Goal: Information Seeking & Learning: Compare options

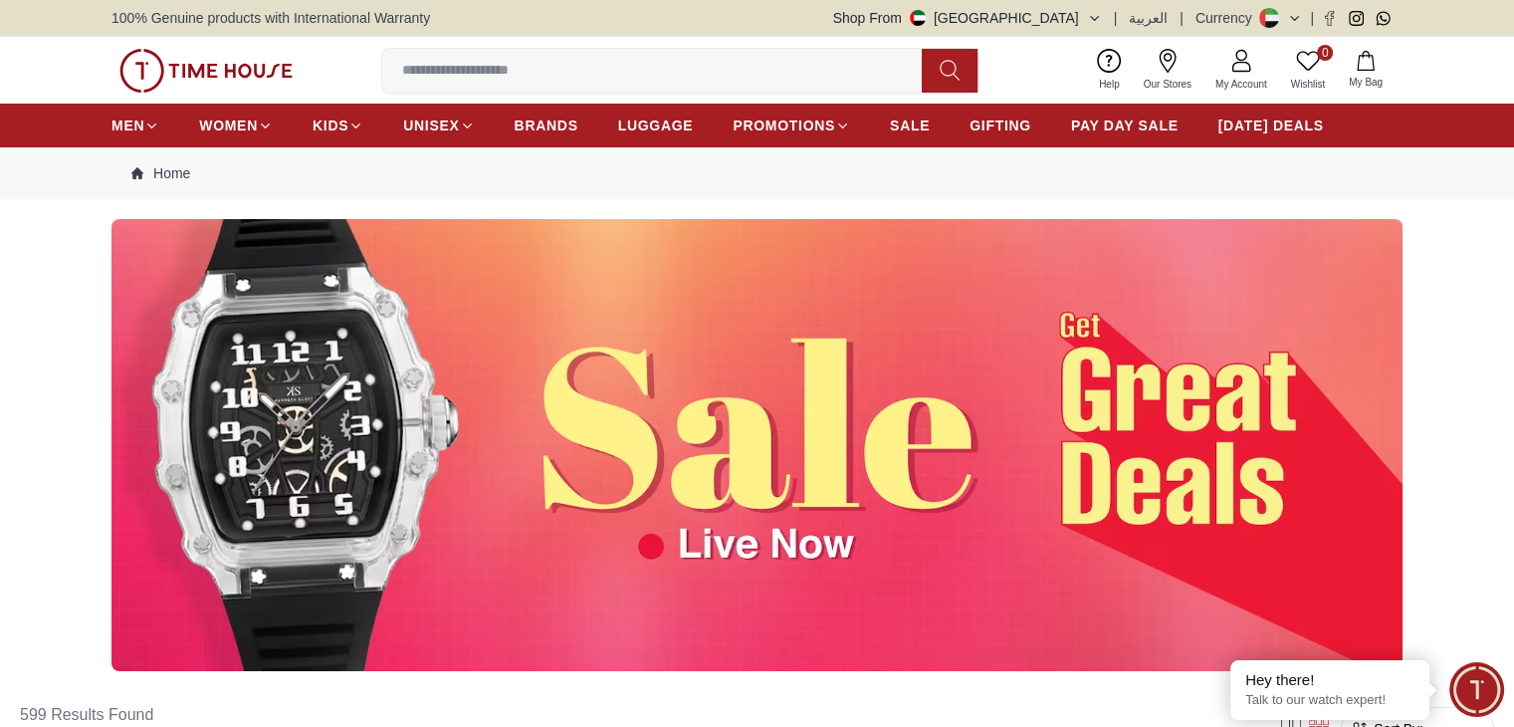
click at [647, 77] on input at bounding box center [660, 71] width 556 height 40
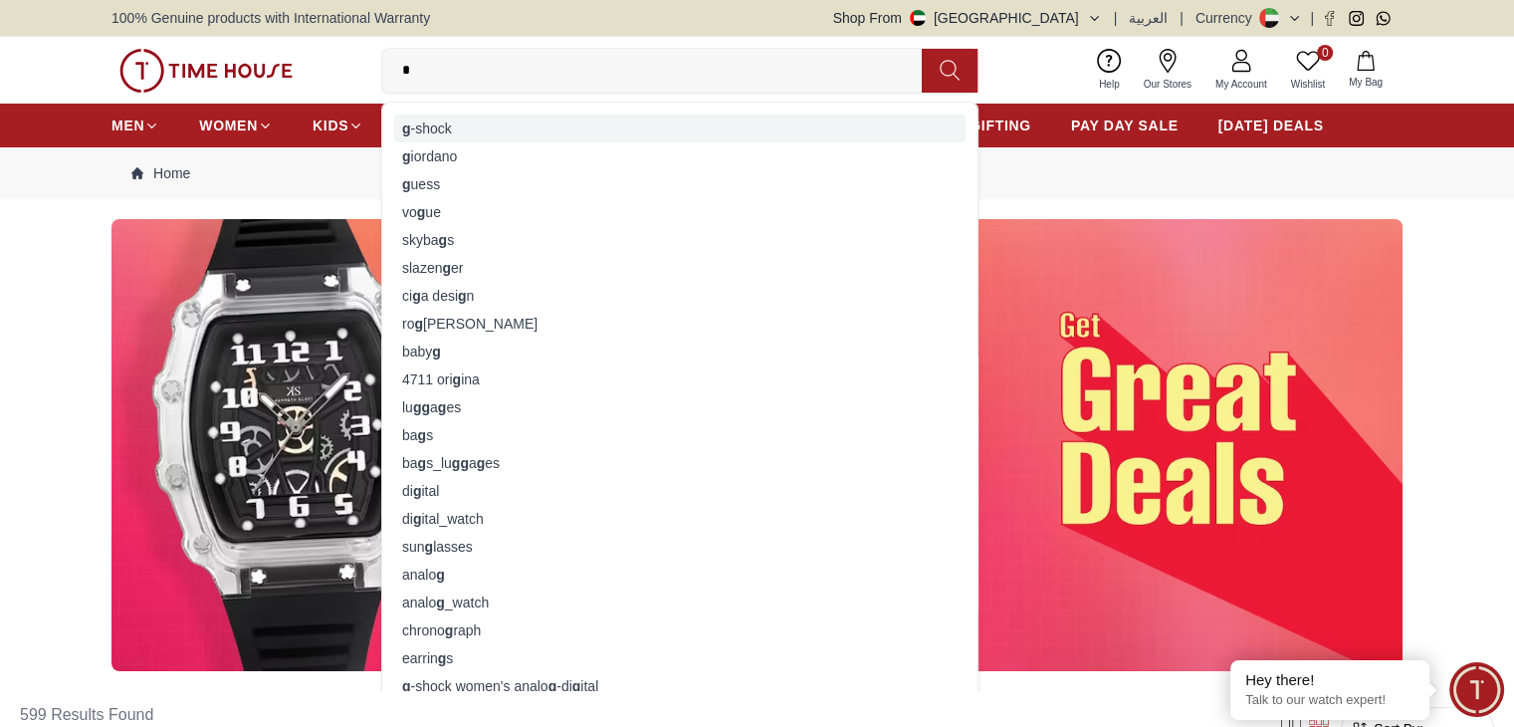
type input "*"
click at [632, 117] on div "g -shock" at bounding box center [680, 129] width 572 height 28
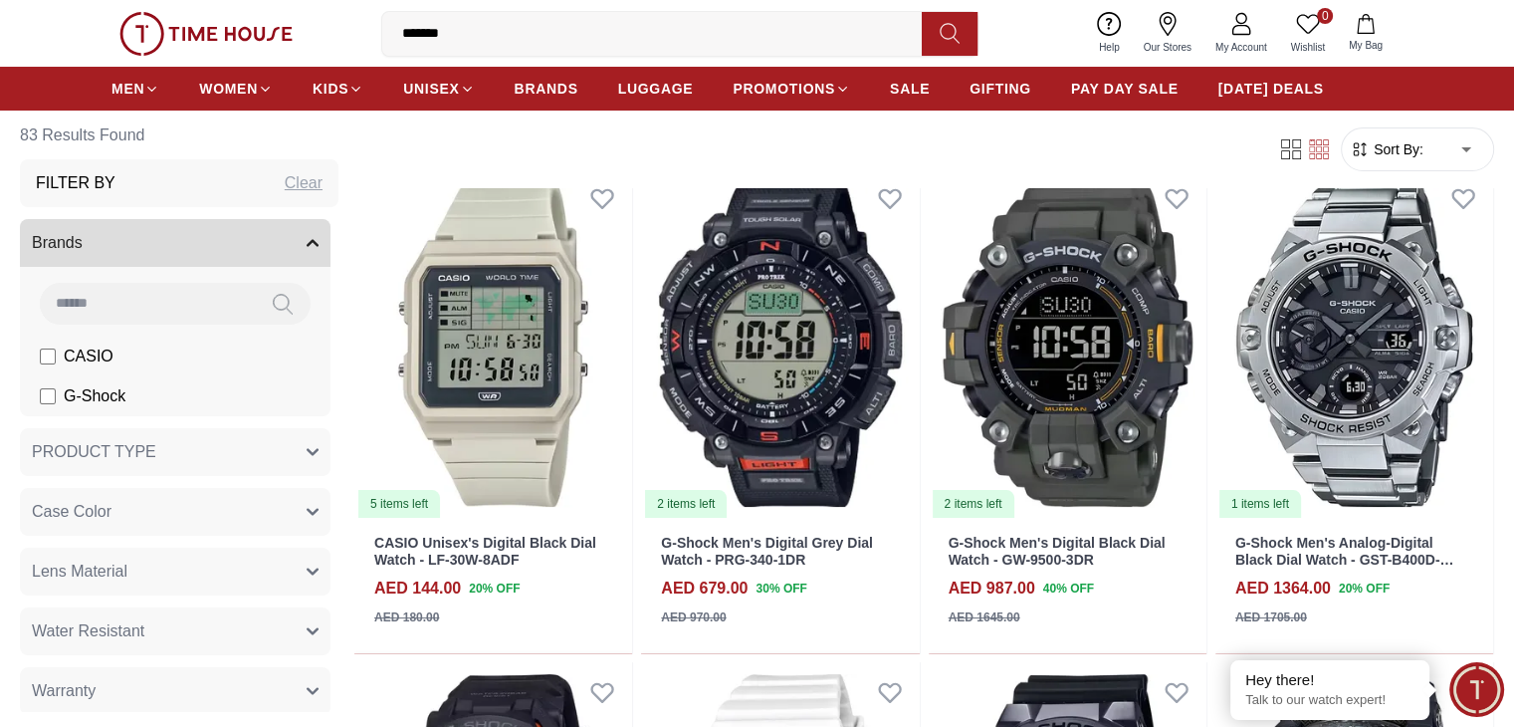
scroll to position [131, 0]
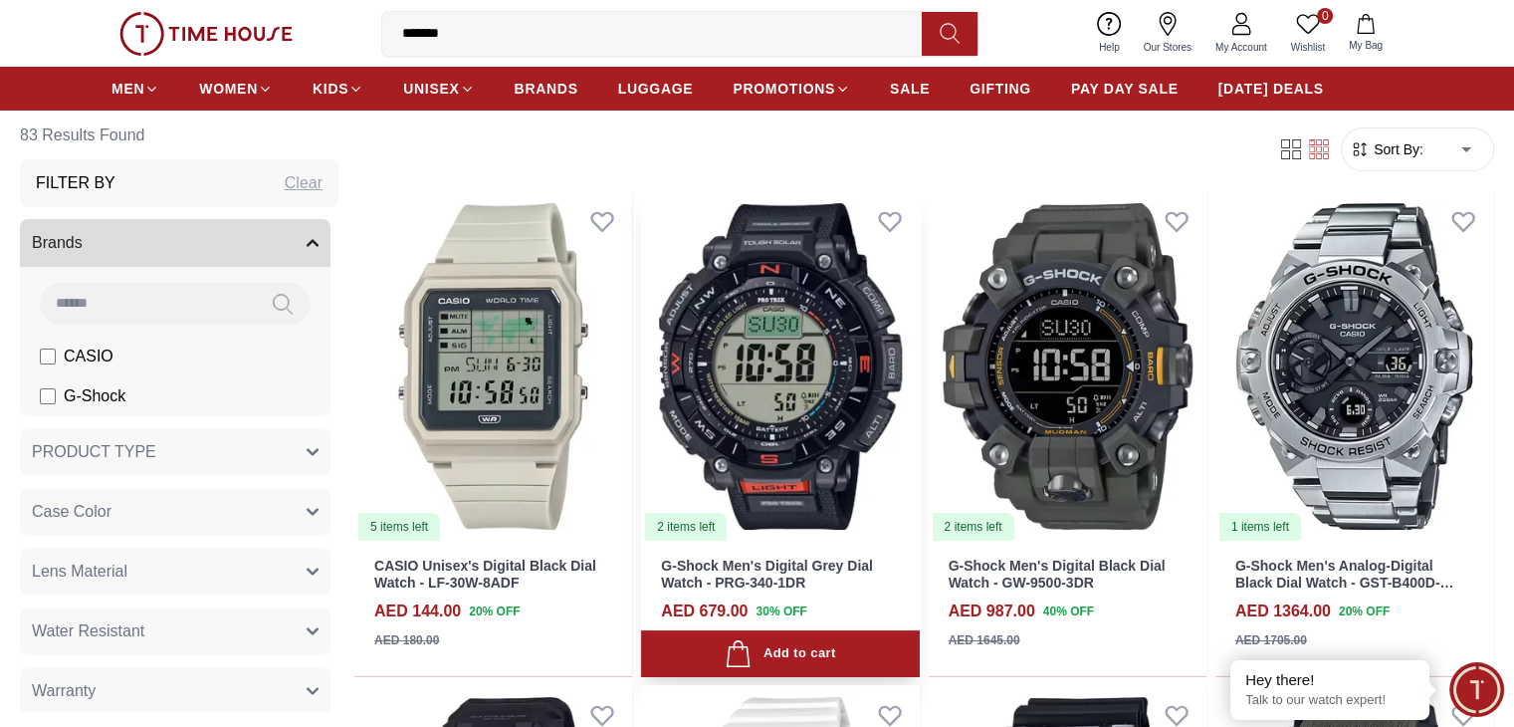
click at [732, 336] on img at bounding box center [780, 366] width 278 height 350
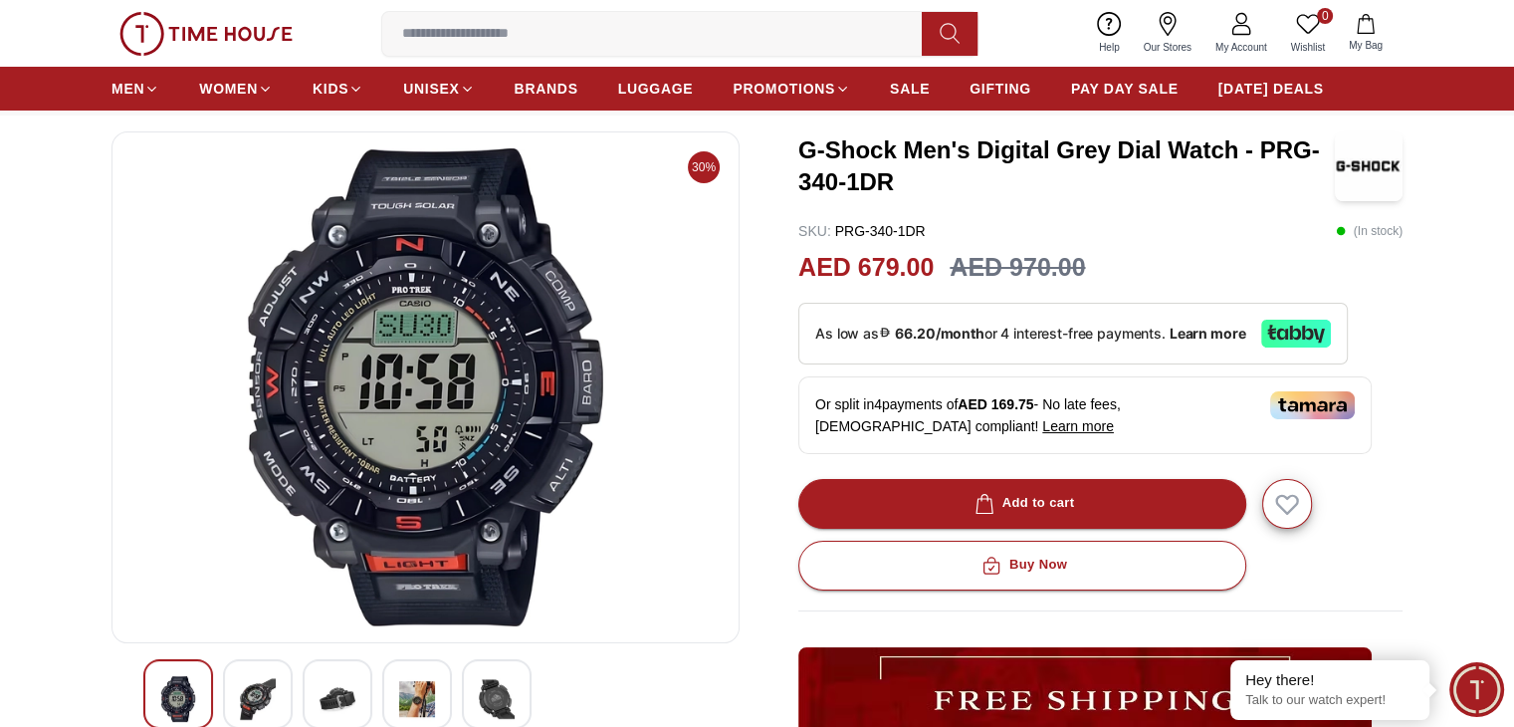
scroll to position [87, 0]
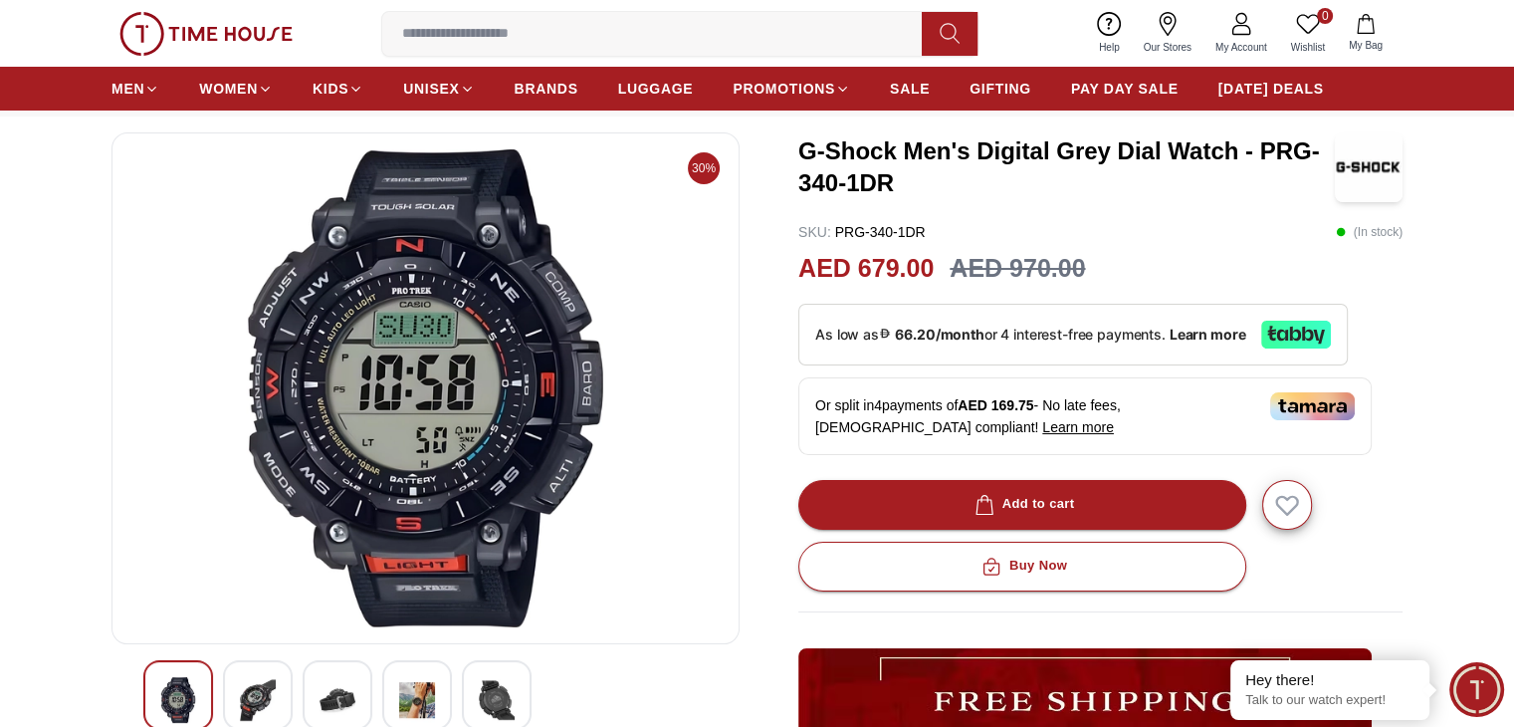
click at [240, 702] on img at bounding box center [258, 700] width 36 height 46
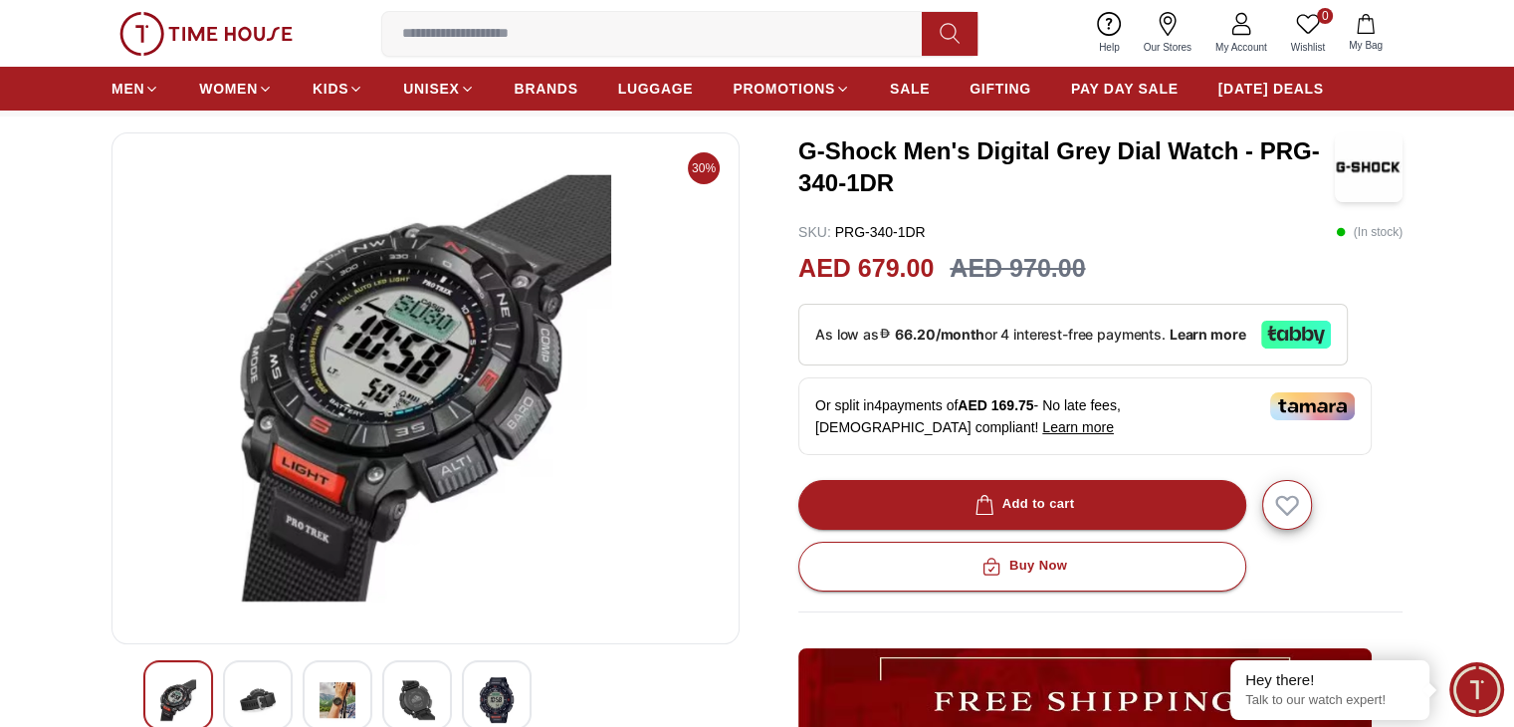
click at [162, 702] on img at bounding box center [178, 700] width 36 height 46
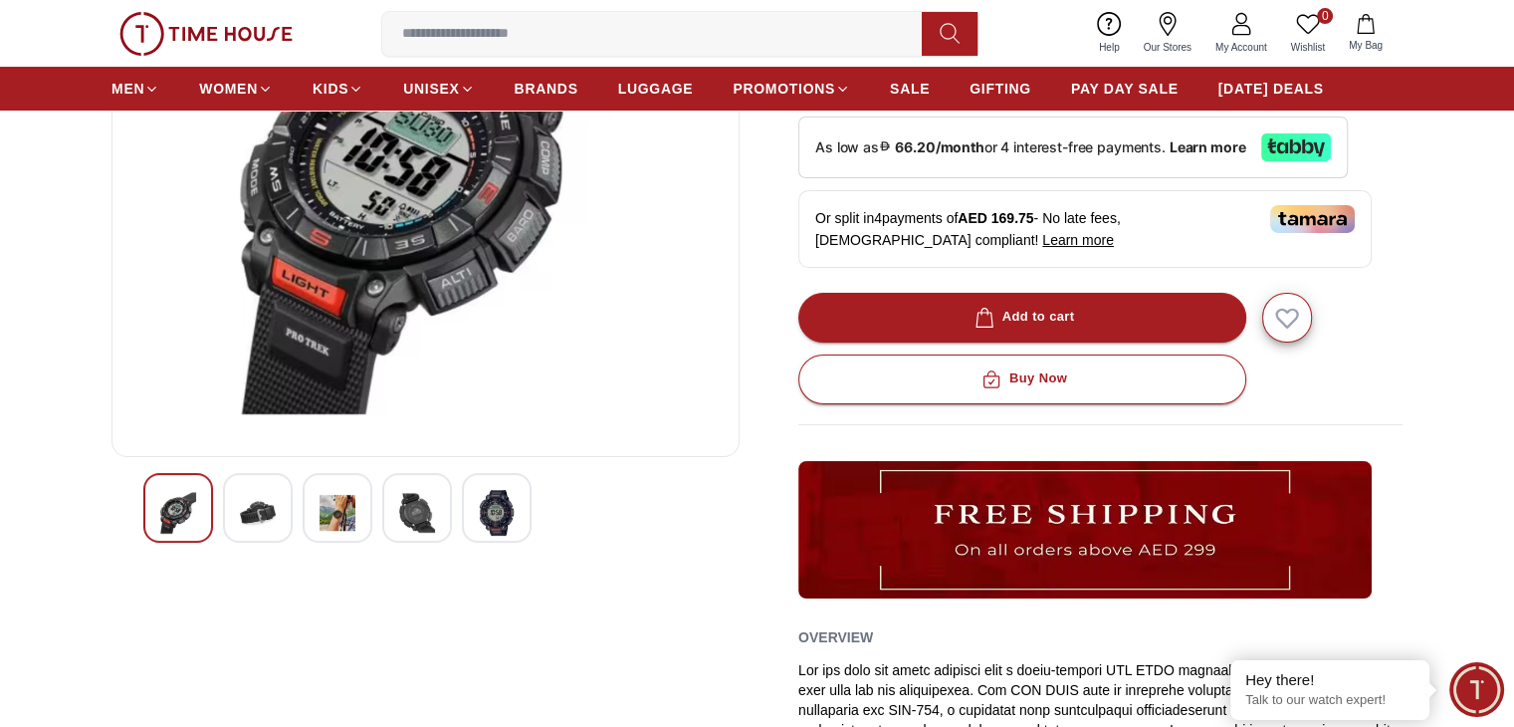
scroll to position [0, 0]
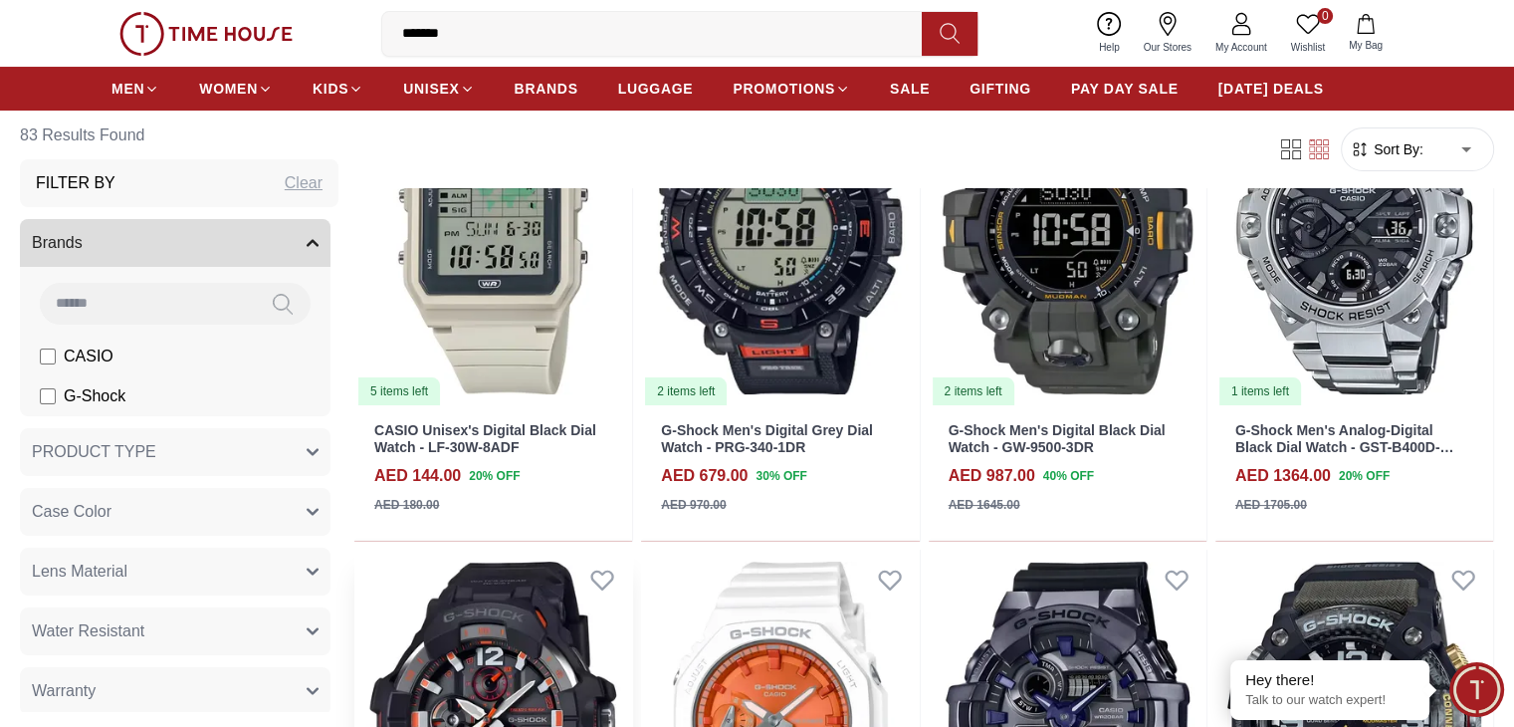
scroll to position [271, 0]
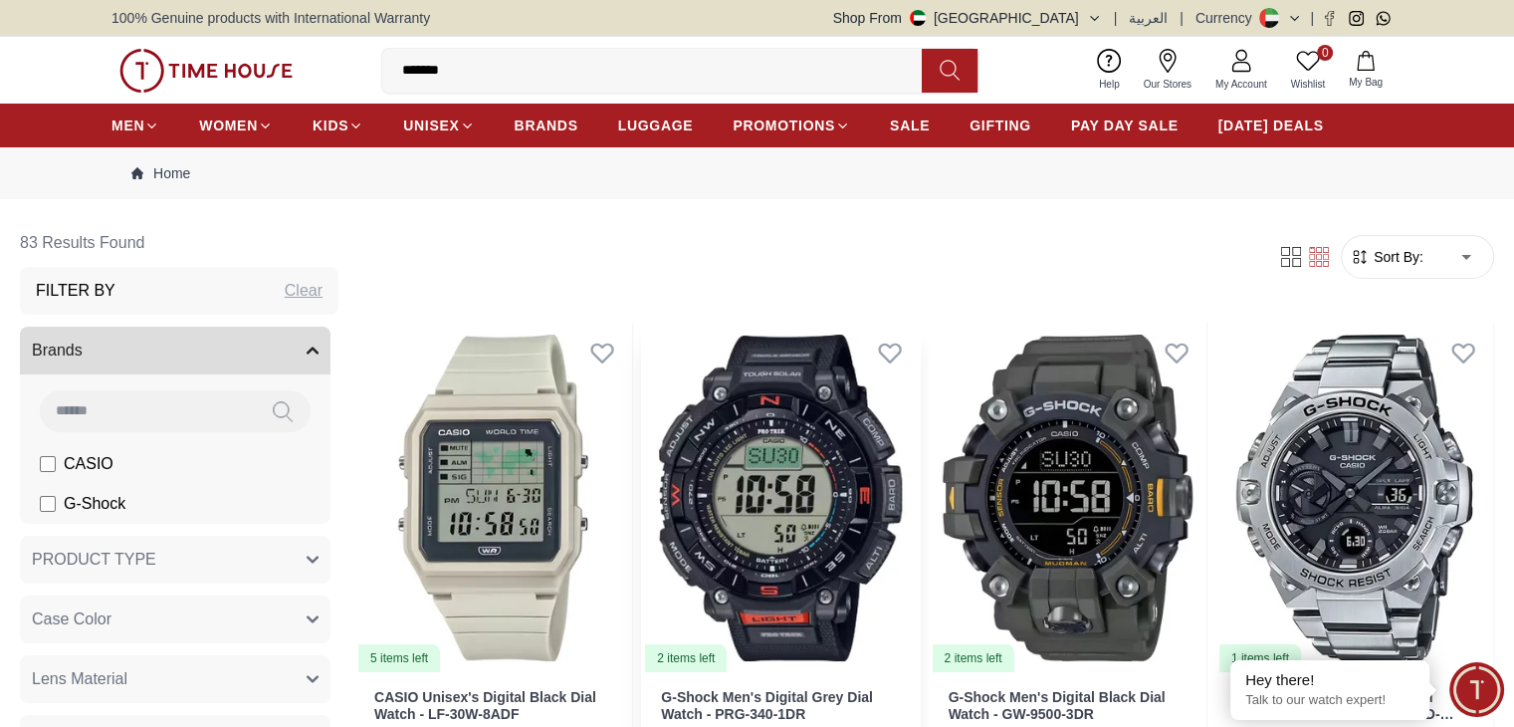
click at [716, 689] on link "G-Shock Men's Digital Grey Dial Watch - PRG-340-1DR" at bounding box center [767, 705] width 212 height 33
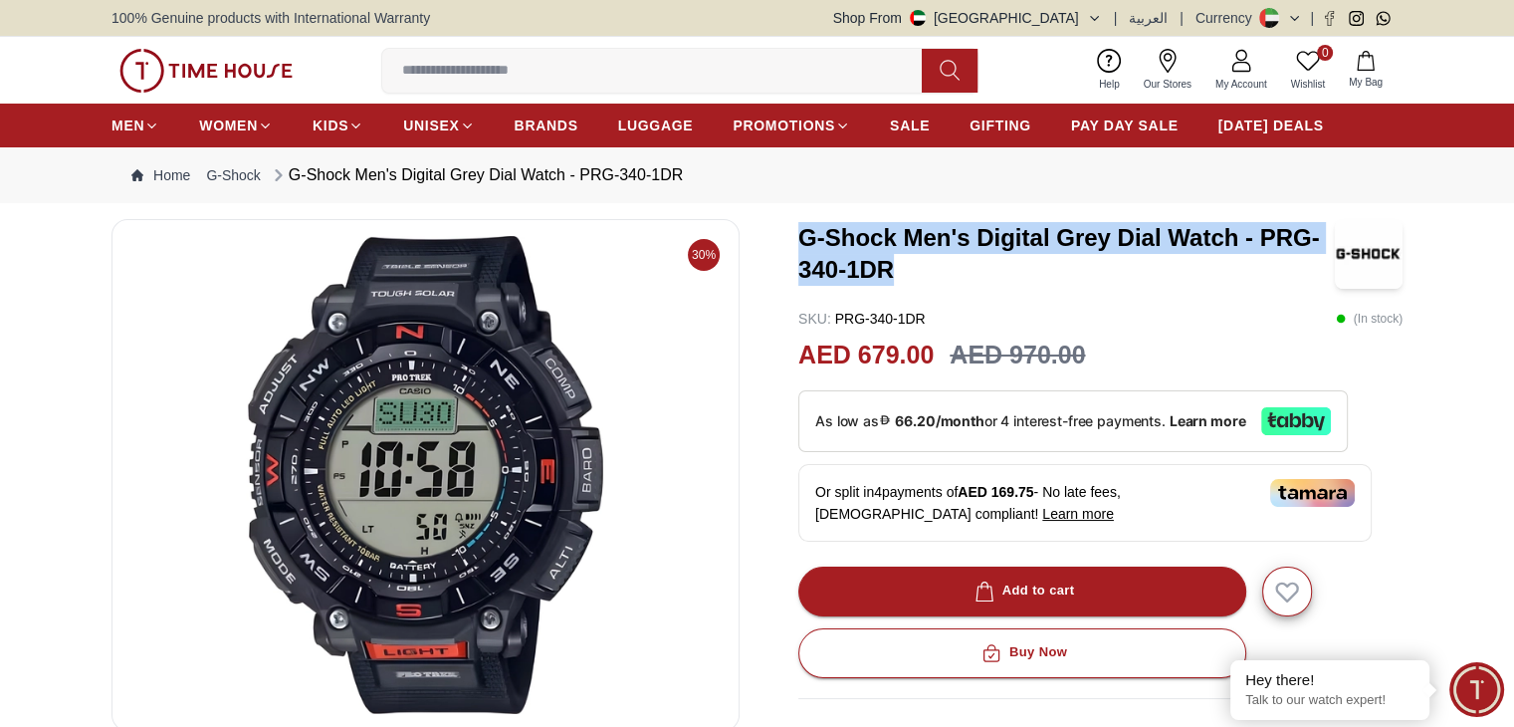
drag, startPoint x: 902, startPoint y: 263, endPoint x: 793, endPoint y: 232, distance: 113.8
copy h3 "G-Shock Men's Digital Grey Dial Watch - PRG-340-1DR"
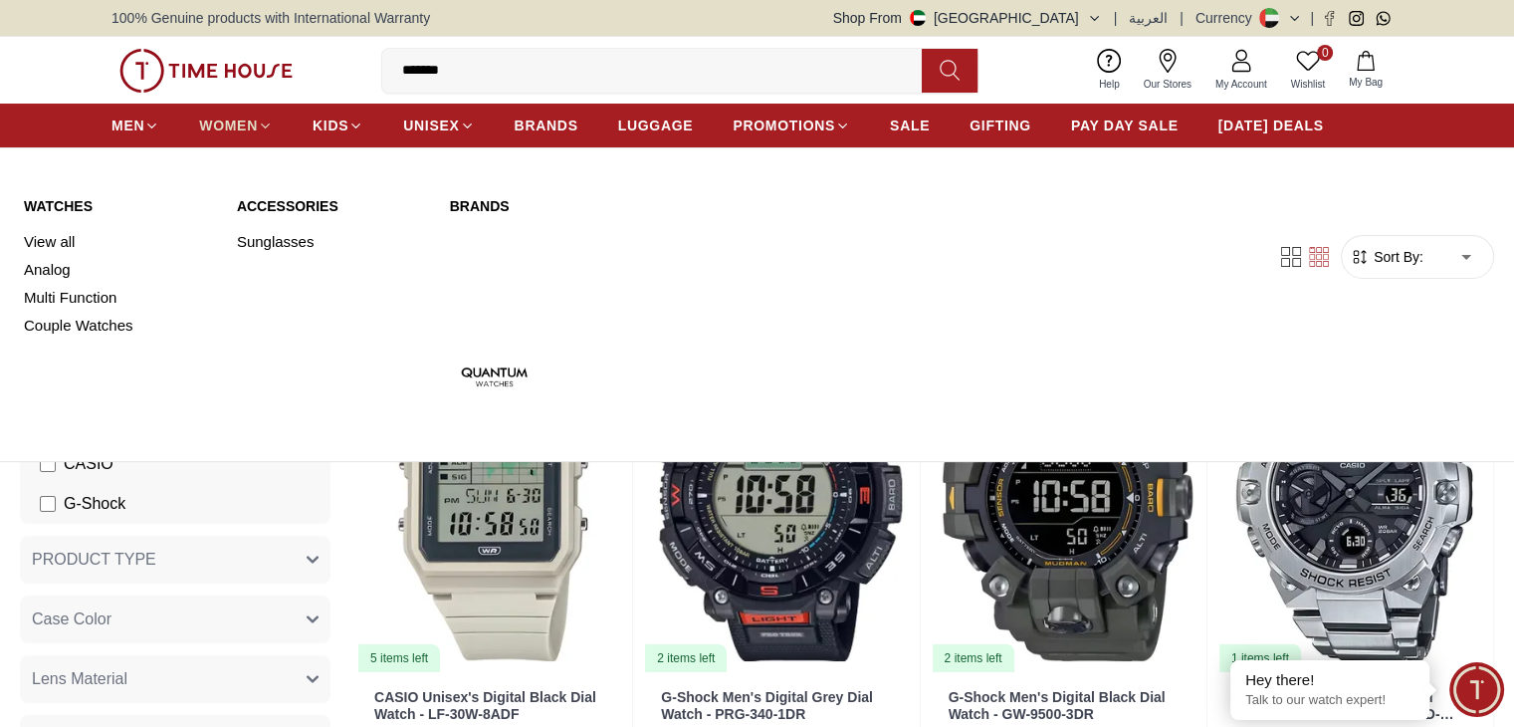
click at [246, 130] on span "WOMEN" at bounding box center [228, 126] width 59 height 20
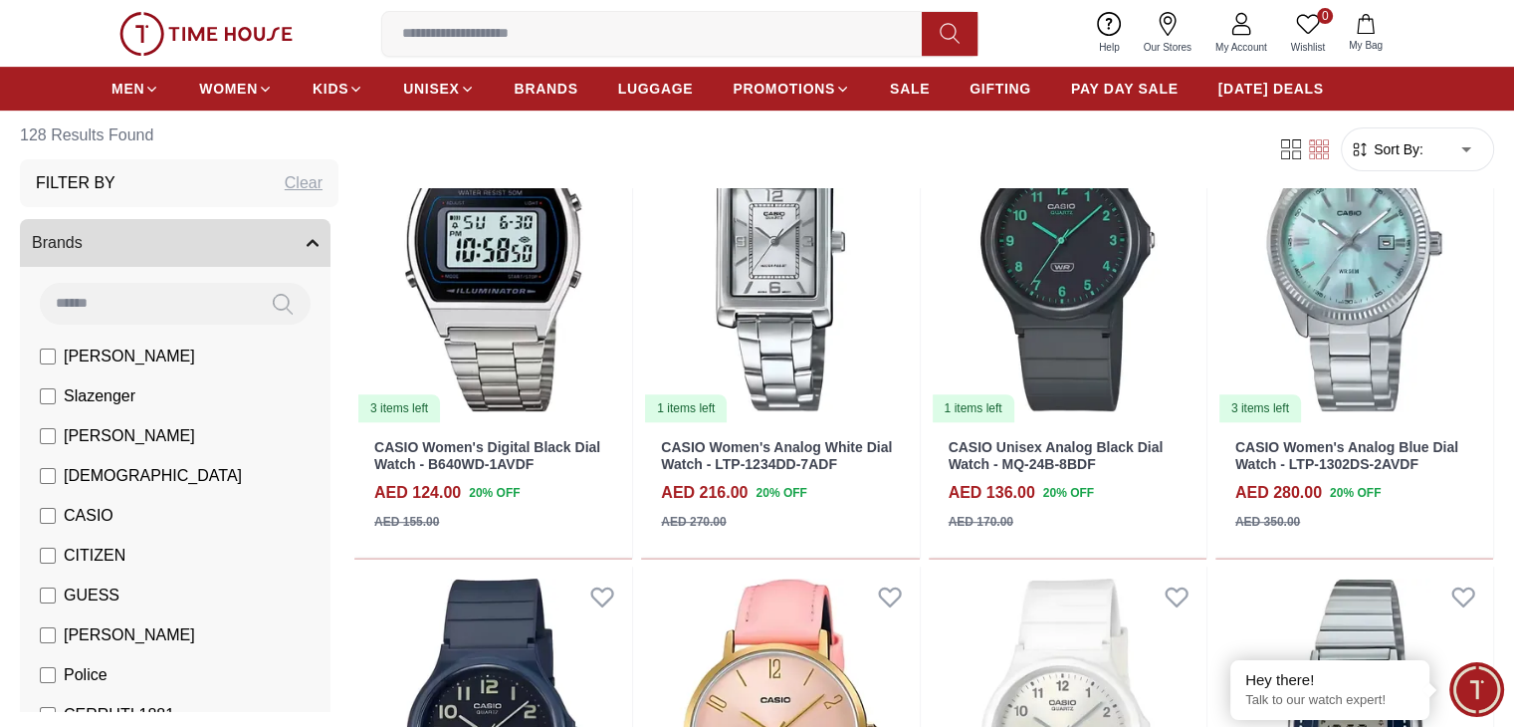
scroll to position [749, 0]
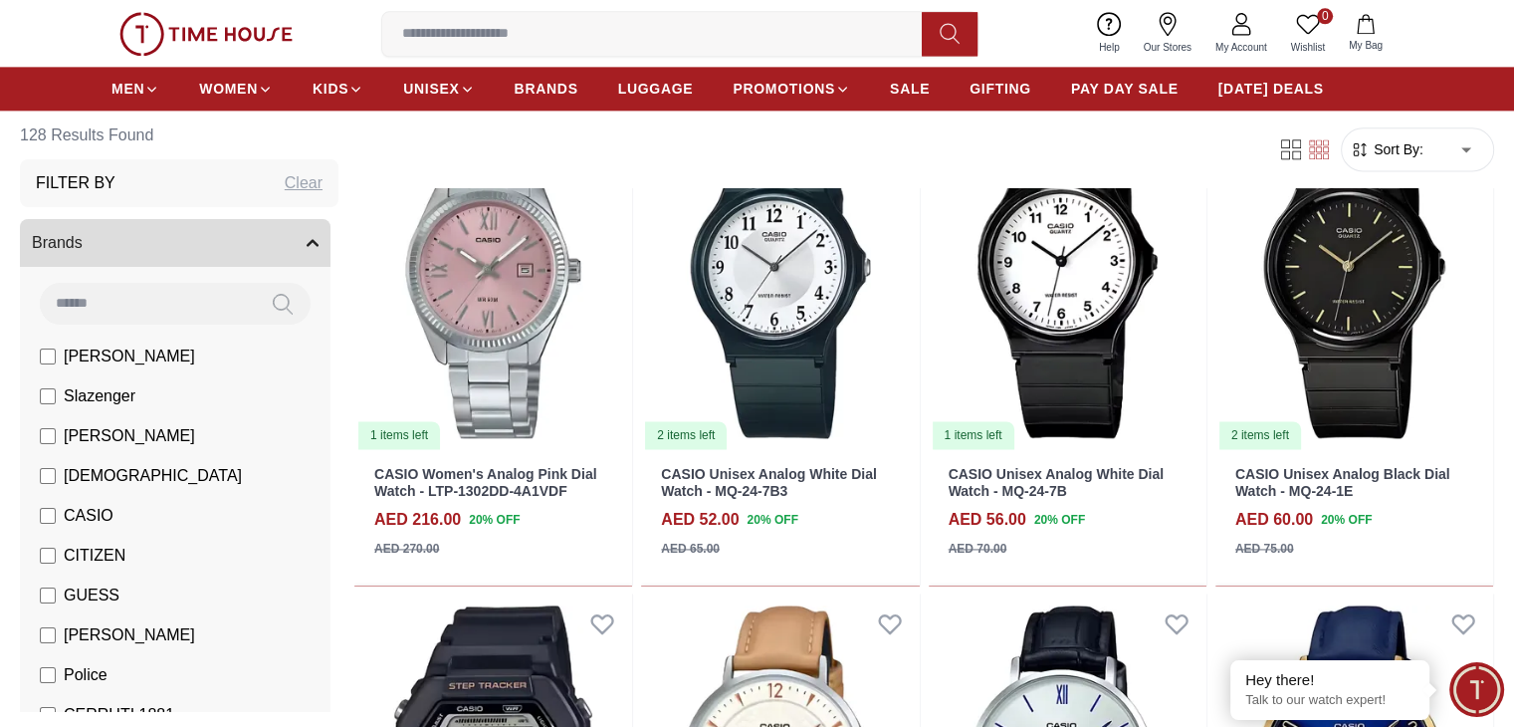
scroll to position [2999, 0]
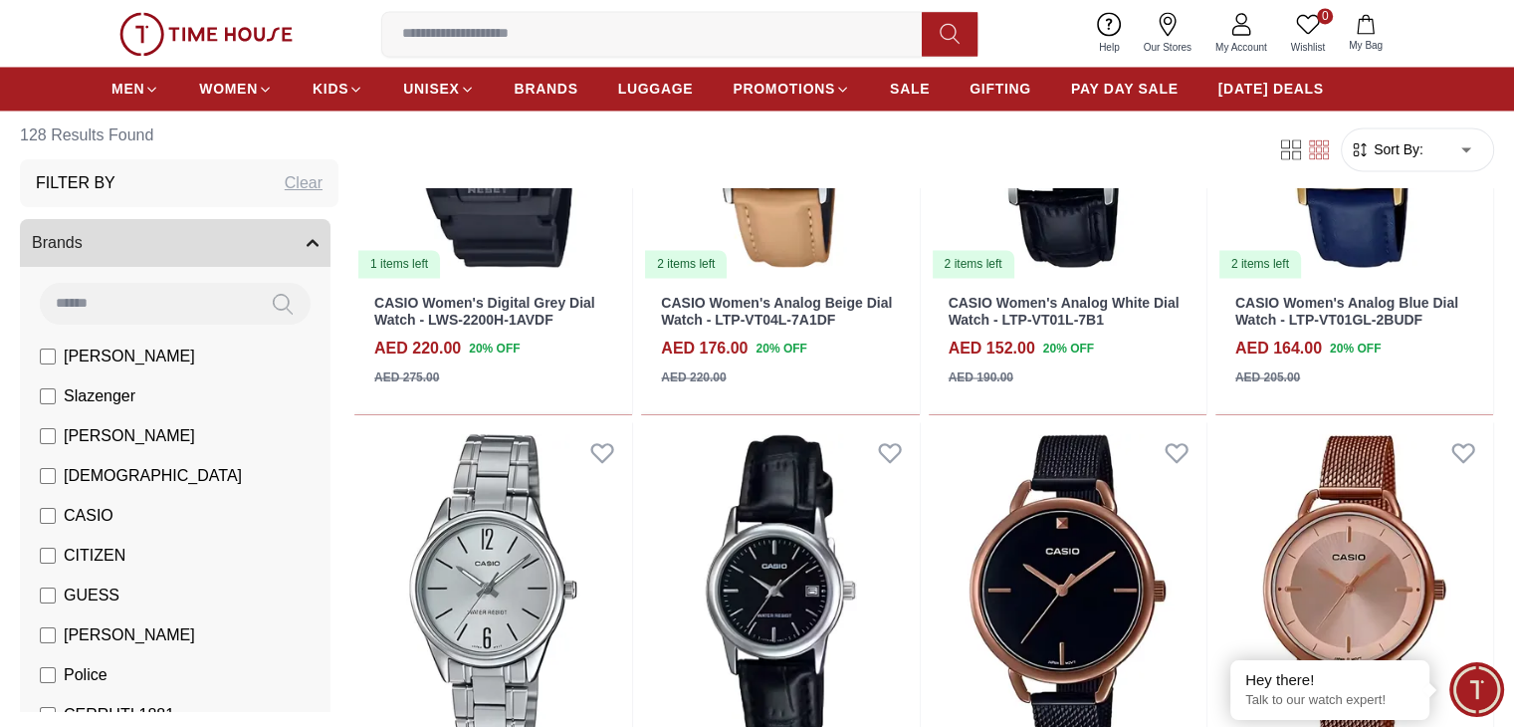
scroll to position [3361, 0]
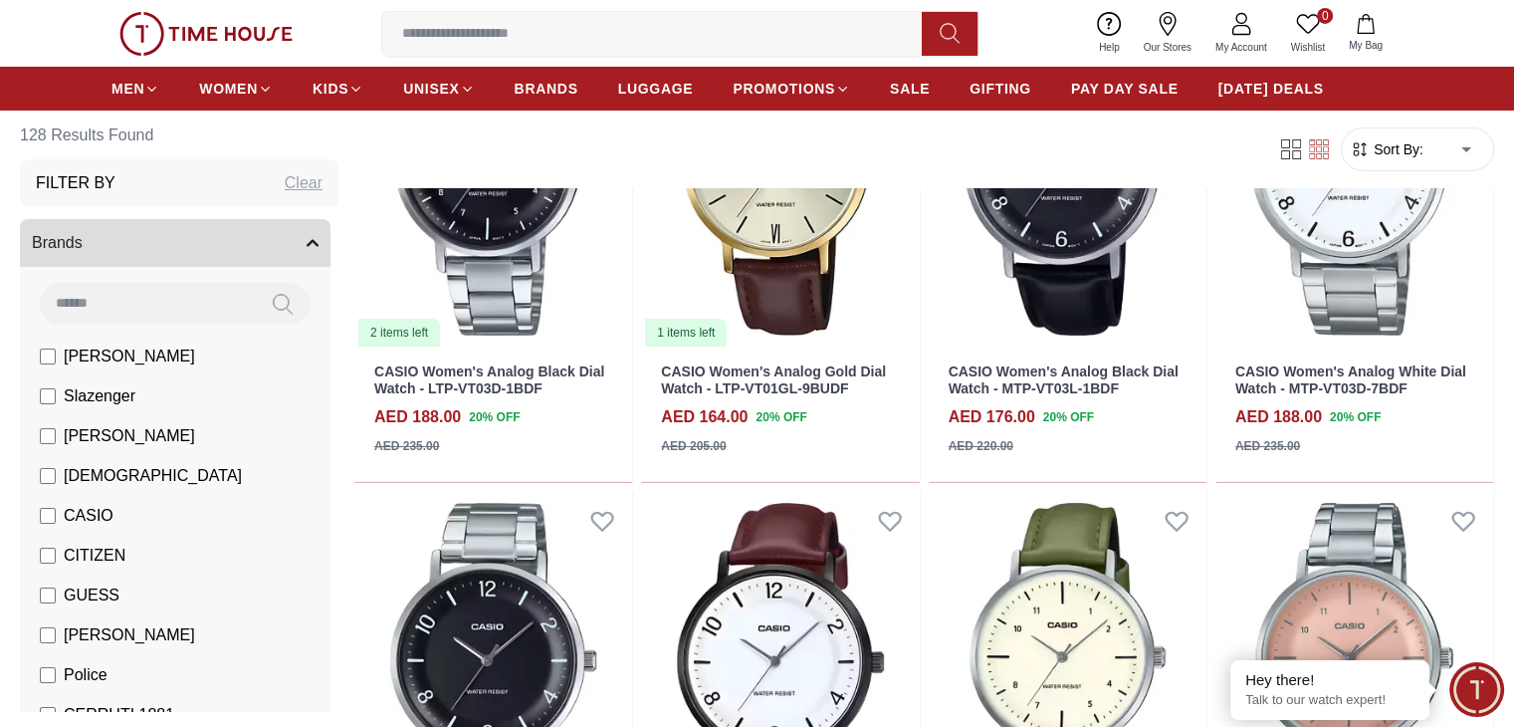
scroll to position [7245, 0]
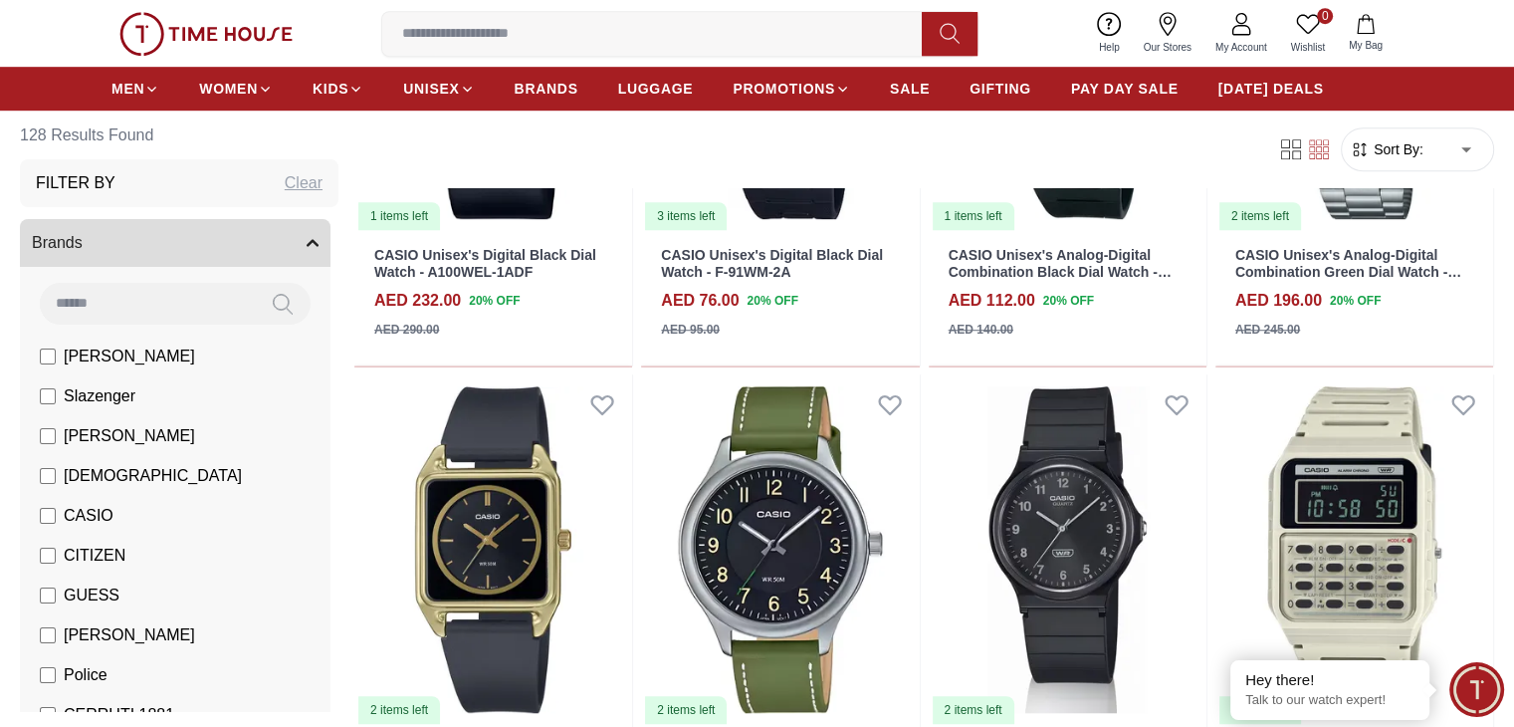
scroll to position [8833, 0]
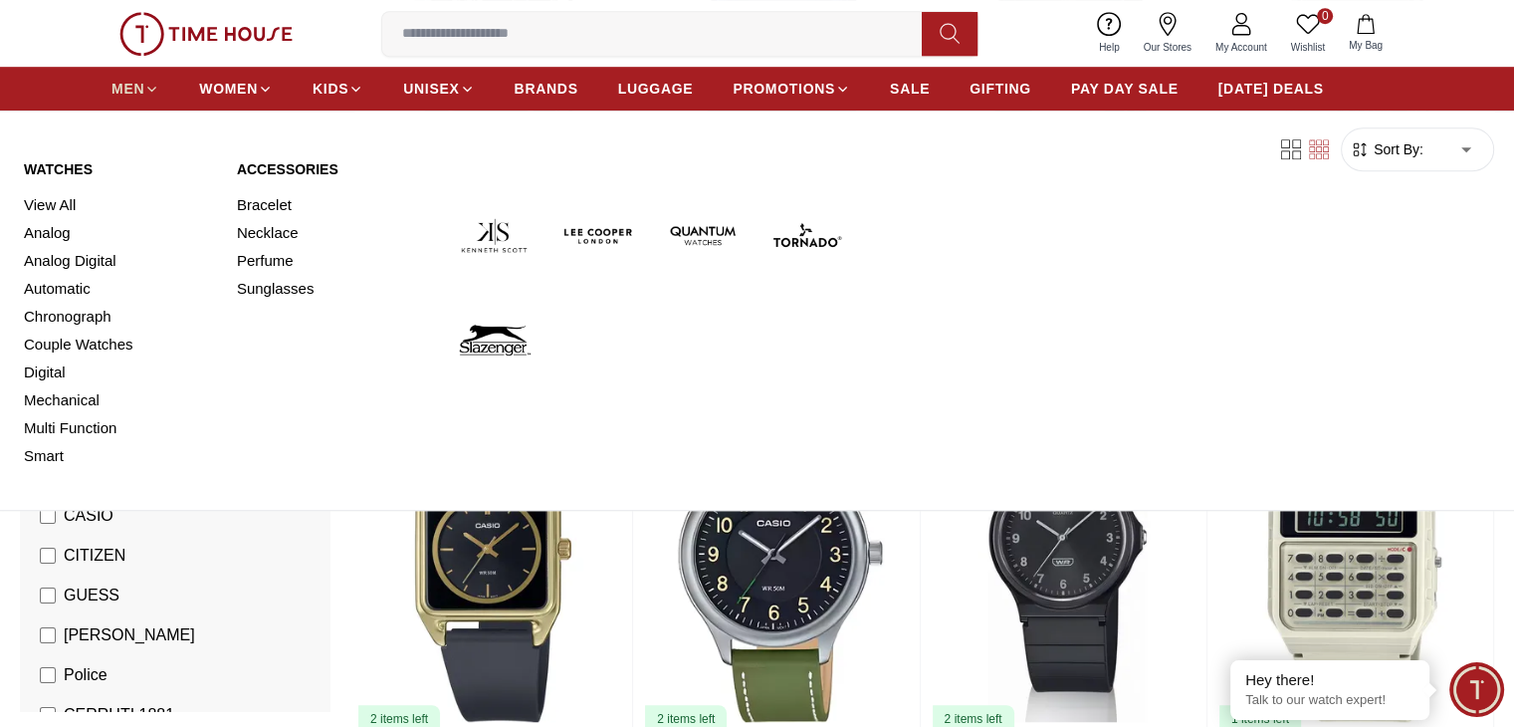
click at [125, 99] on link "MEN" at bounding box center [136, 89] width 48 height 36
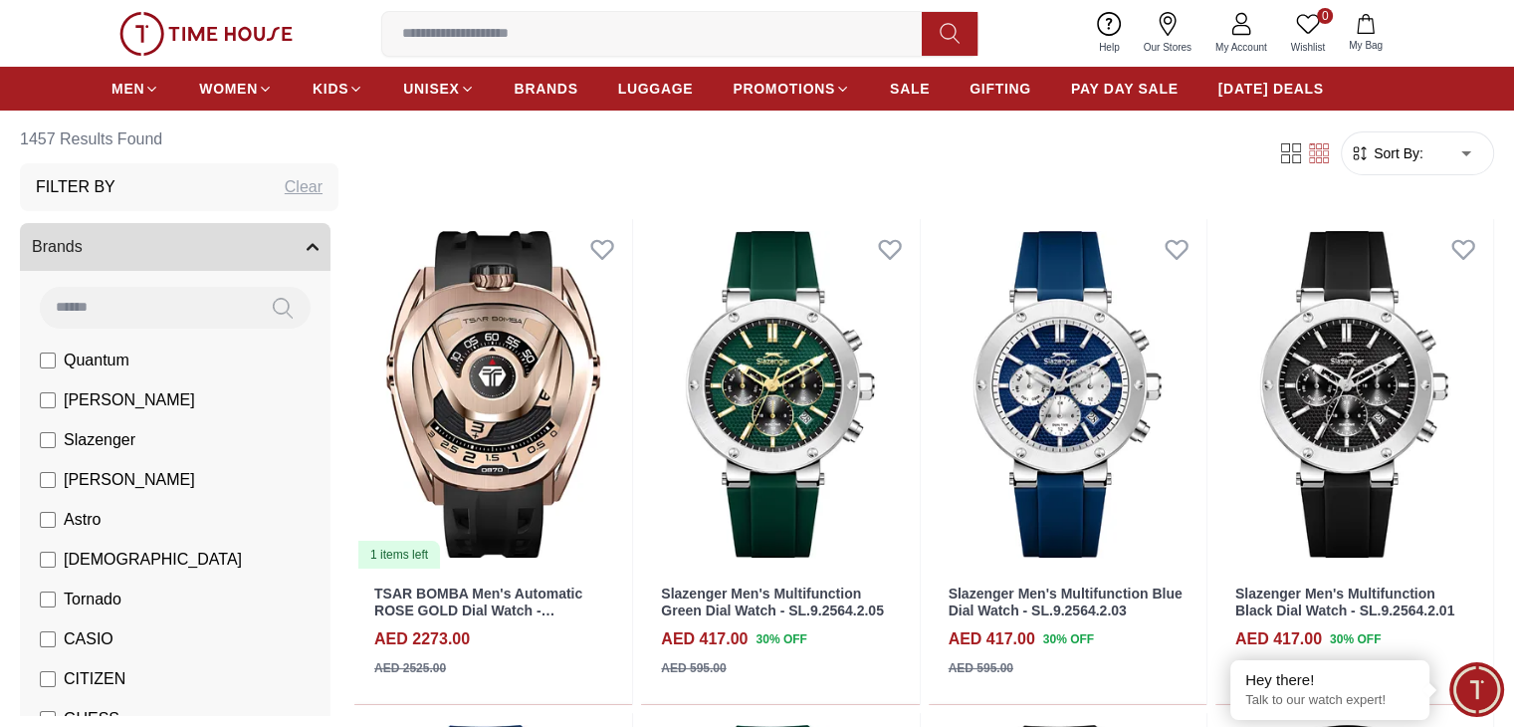
scroll to position [126, 0]
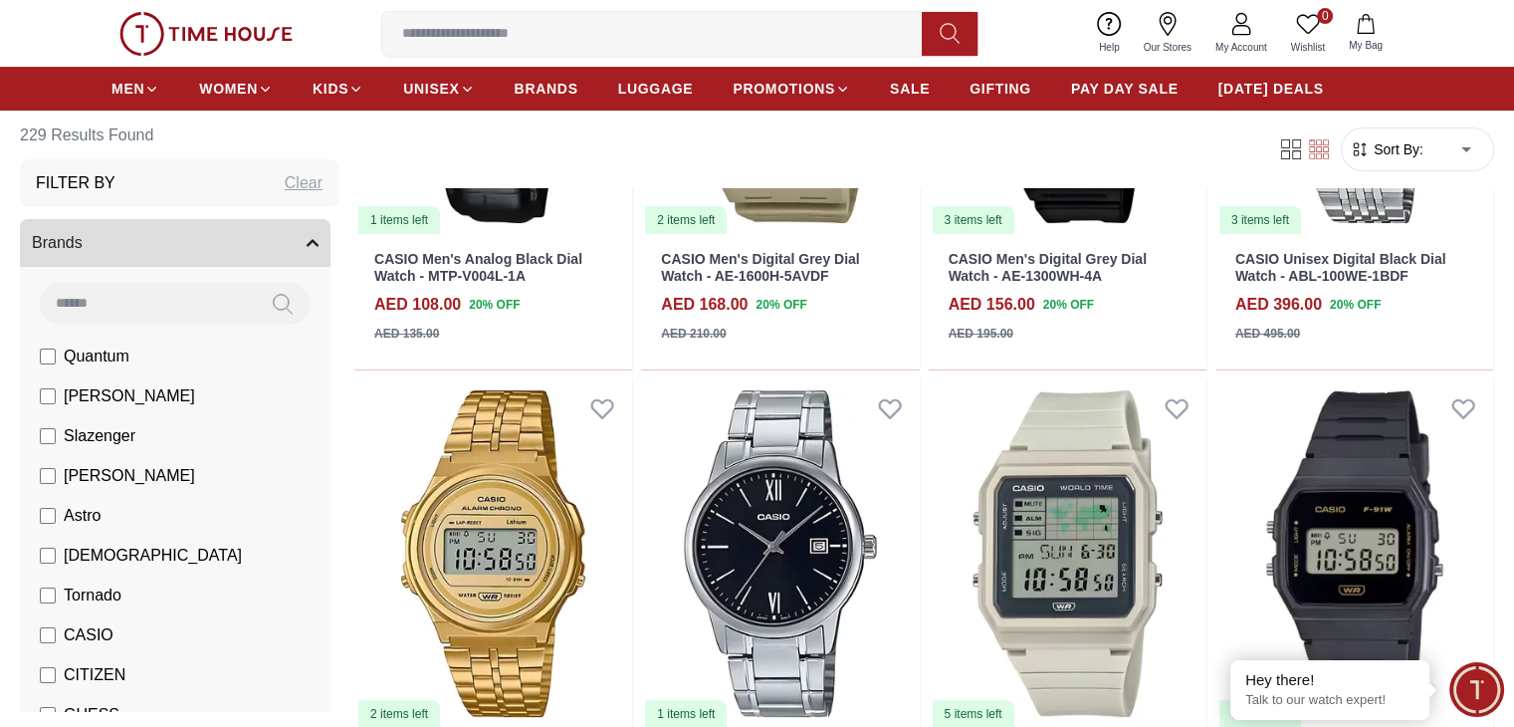
scroll to position [452, 0]
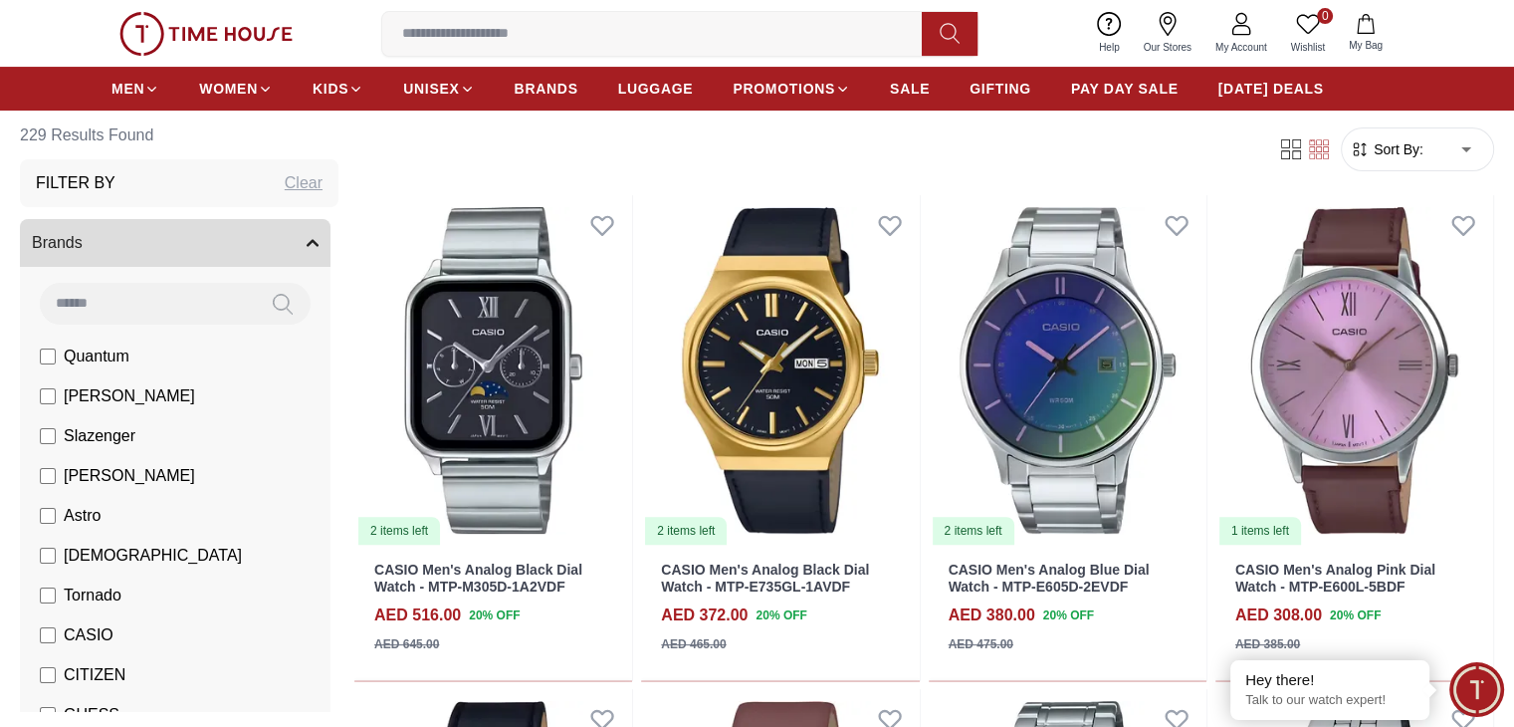
scroll to position [8035, 0]
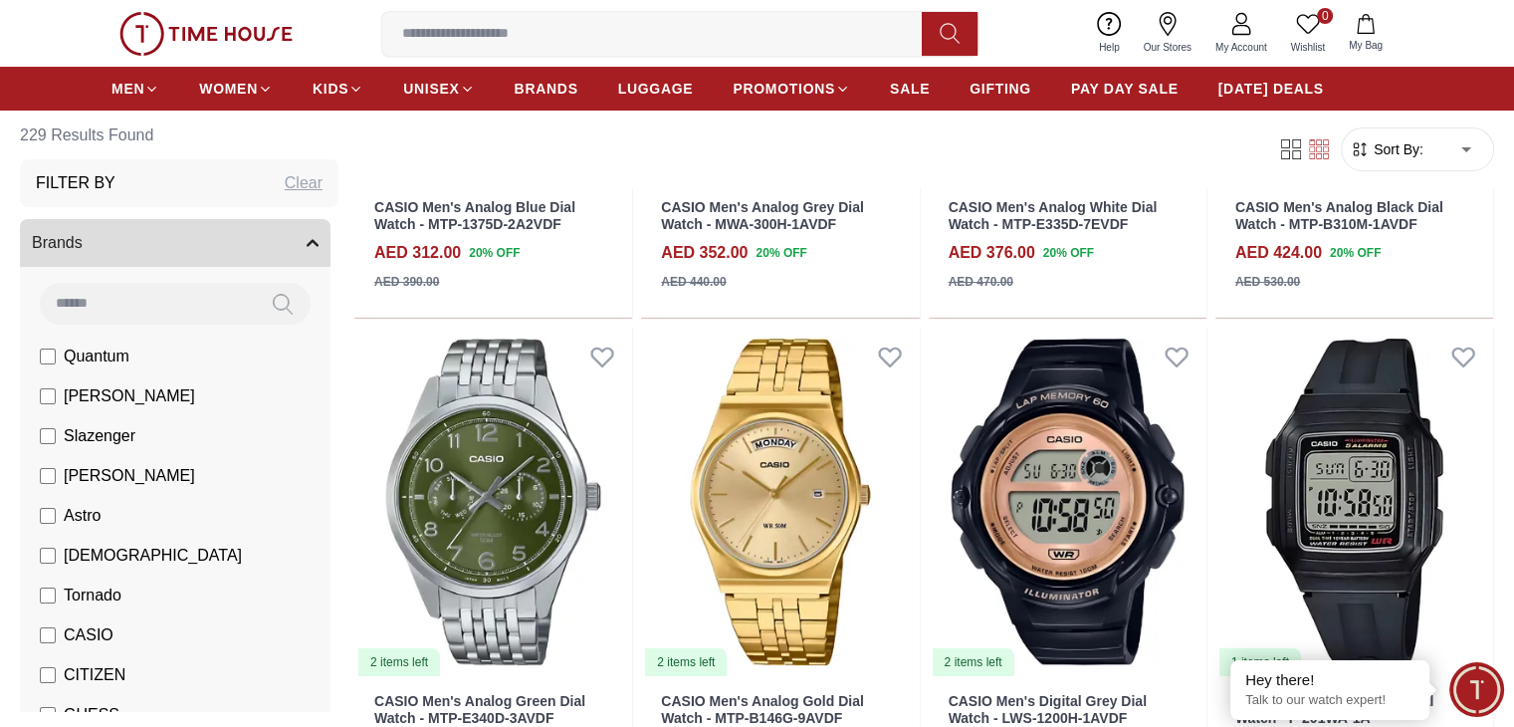
scroll to position [15533, 0]
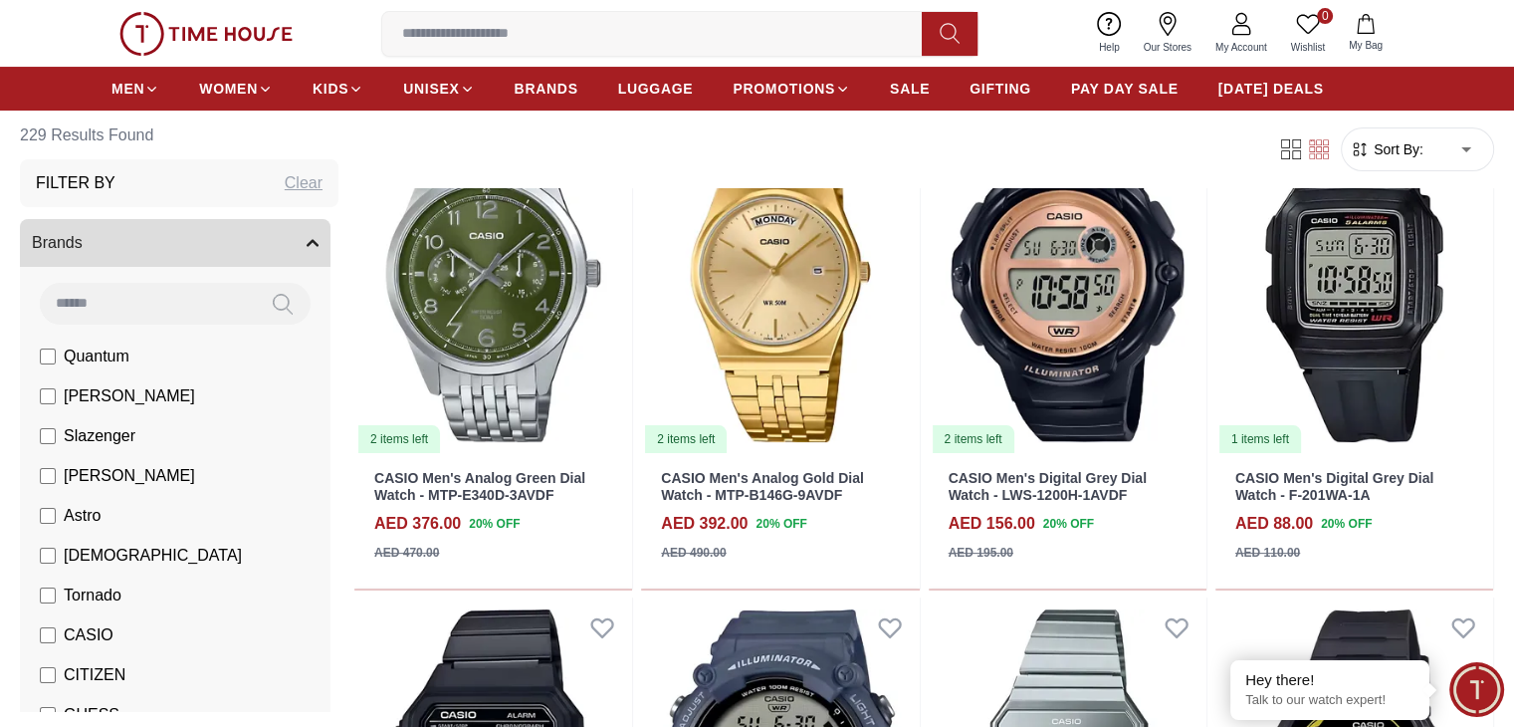
click at [772, 44] on input at bounding box center [660, 34] width 556 height 40
